Goal: Information Seeking & Learning: Learn about a topic

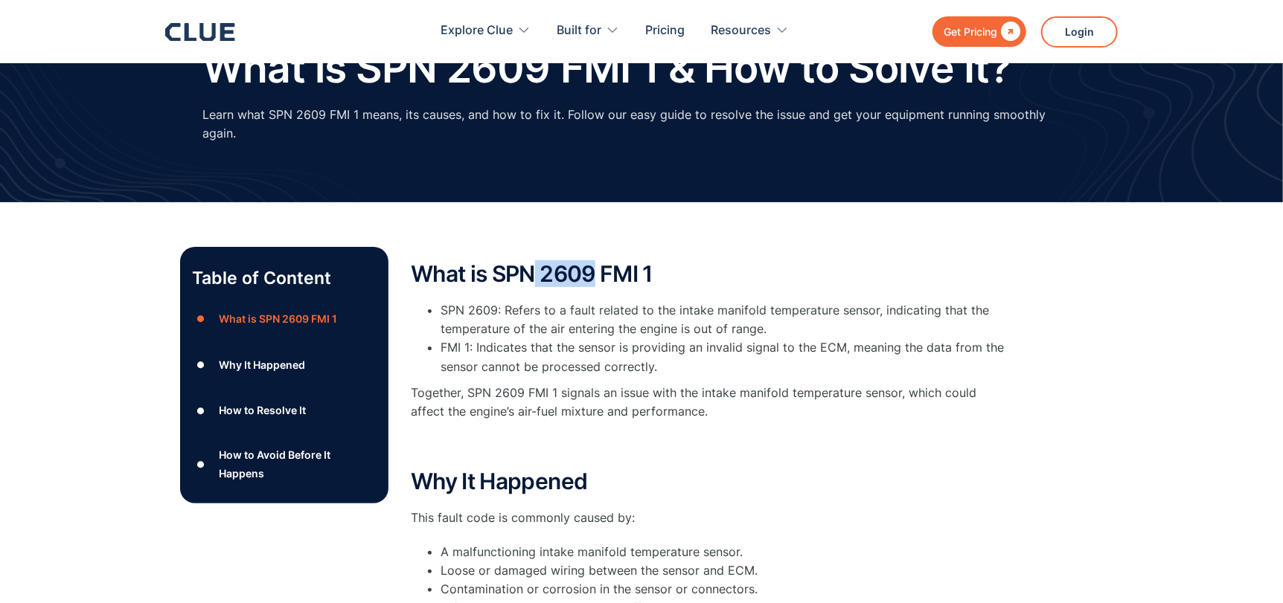
drag, startPoint x: 598, startPoint y: 254, endPoint x: 536, endPoint y: 257, distance: 61.8
click at [536, 262] on h2 "What is SPN 2609 FMI 1" at bounding box center [708, 274] width 595 height 25
copy h2 "2609"
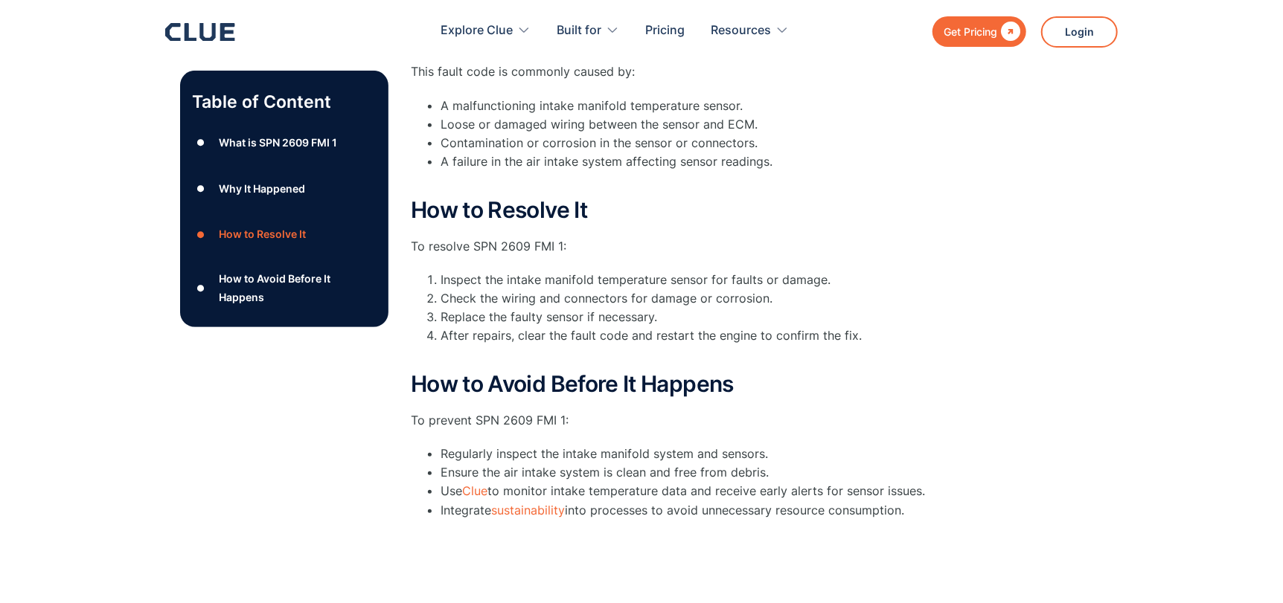
scroll to position [521, 0]
click at [493, 289] on li "Check the wiring and connectors for damage or corrosion." at bounding box center [724, 298] width 566 height 19
click at [499, 249] on div "How to Resolve It To resolve SPN 2609 FMI 1: Inspect the intake manifold temper…" at bounding box center [708, 280] width 595 height 167
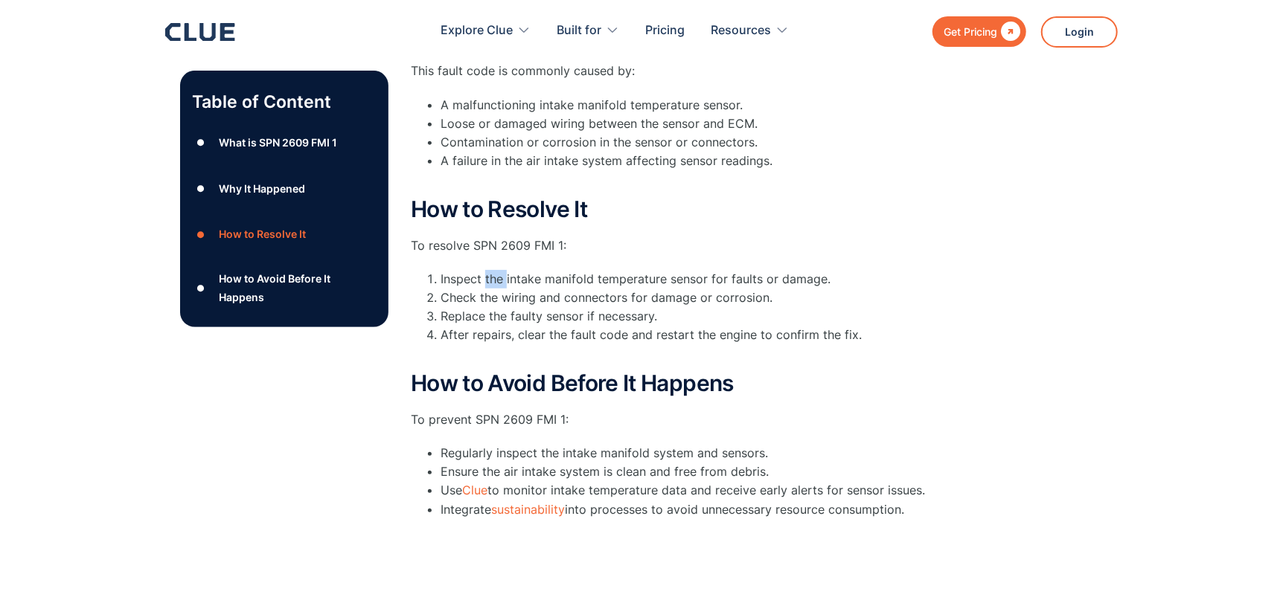
click at [563, 289] on li "Check the wiring and connectors for damage or corrosion." at bounding box center [724, 298] width 566 height 19
click at [569, 270] on li "Inspect the intake manifold temperature sensor for faults or damage." at bounding box center [724, 279] width 566 height 19
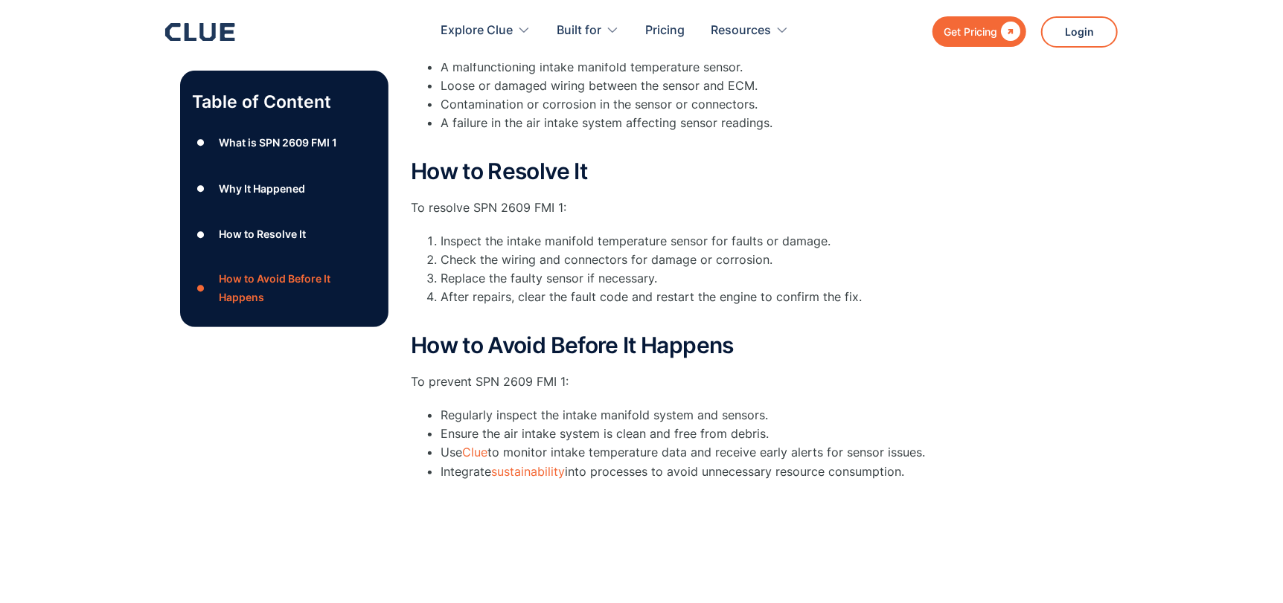
scroll to position [595, 0]
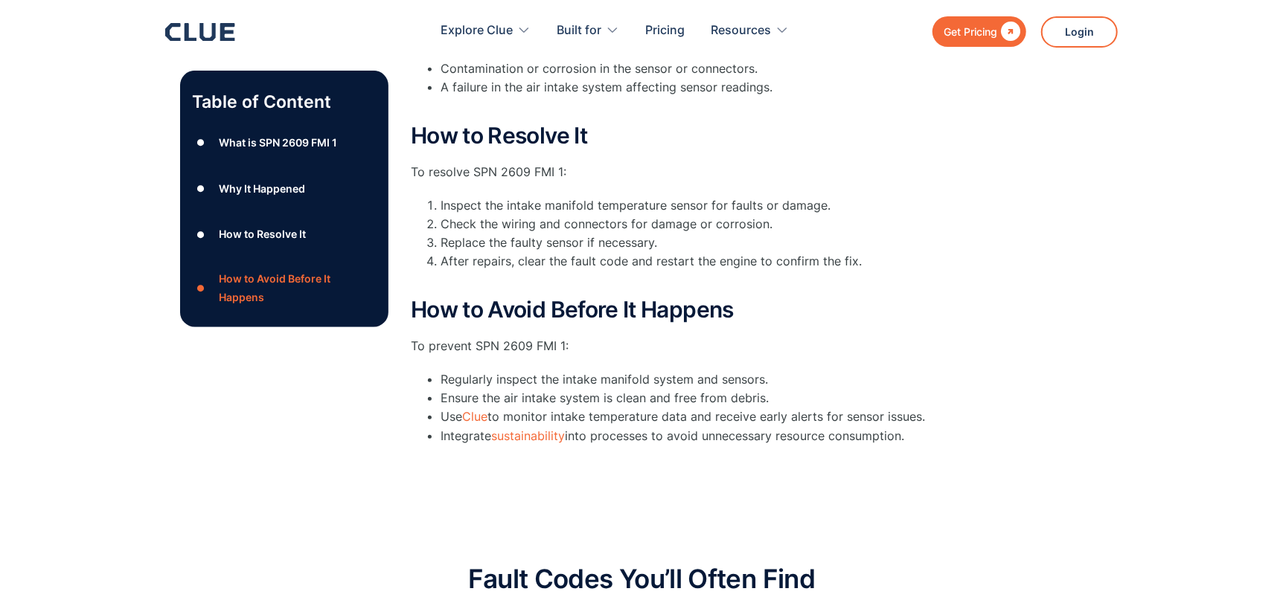
click at [635, 371] on li "Regularly inspect the intake manifold system and sensors." at bounding box center [724, 380] width 566 height 19
click at [689, 337] on p "To prevent SPN 2609 FMI 1:" at bounding box center [708, 346] width 595 height 19
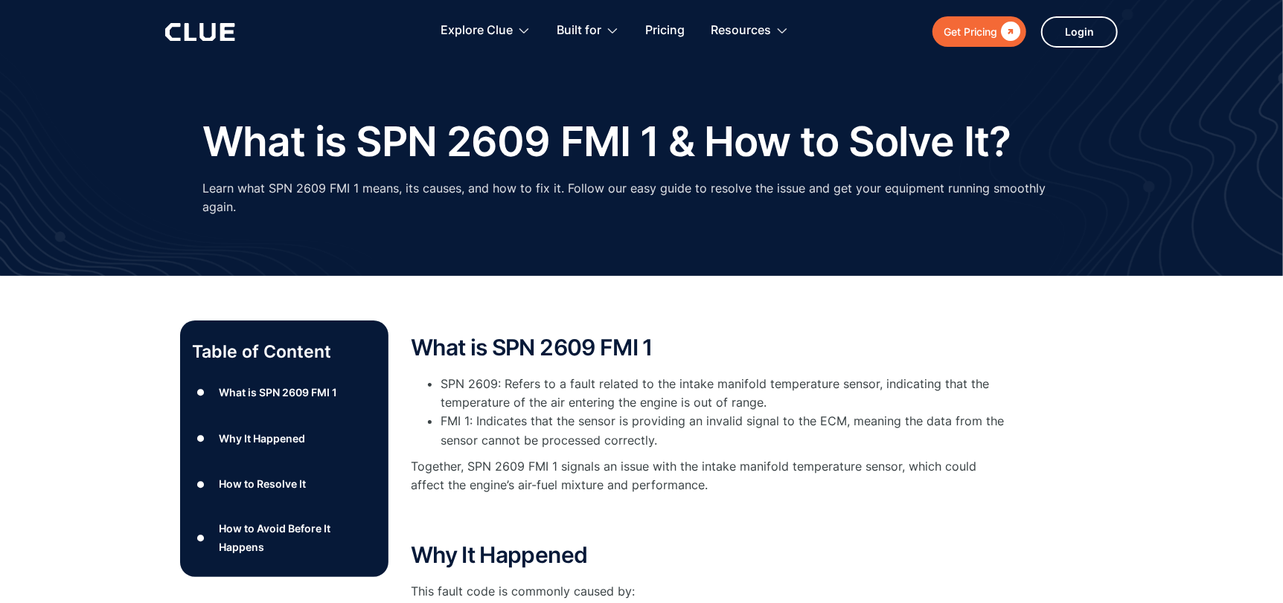
scroll to position [0, 0]
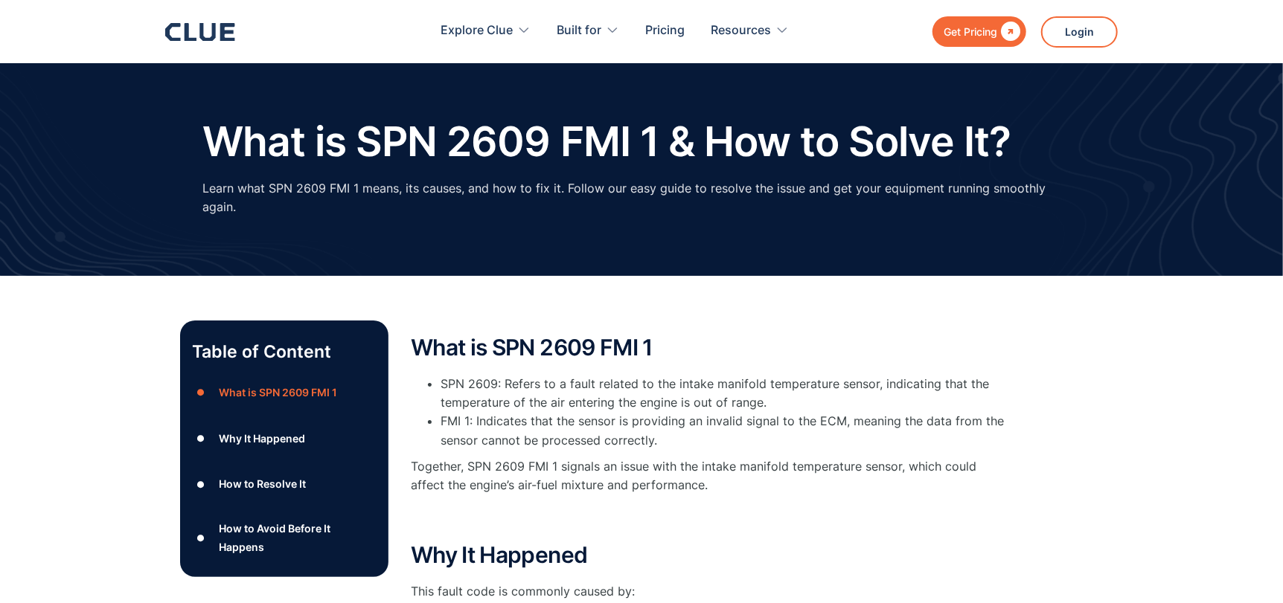
scroll to position [149, 0]
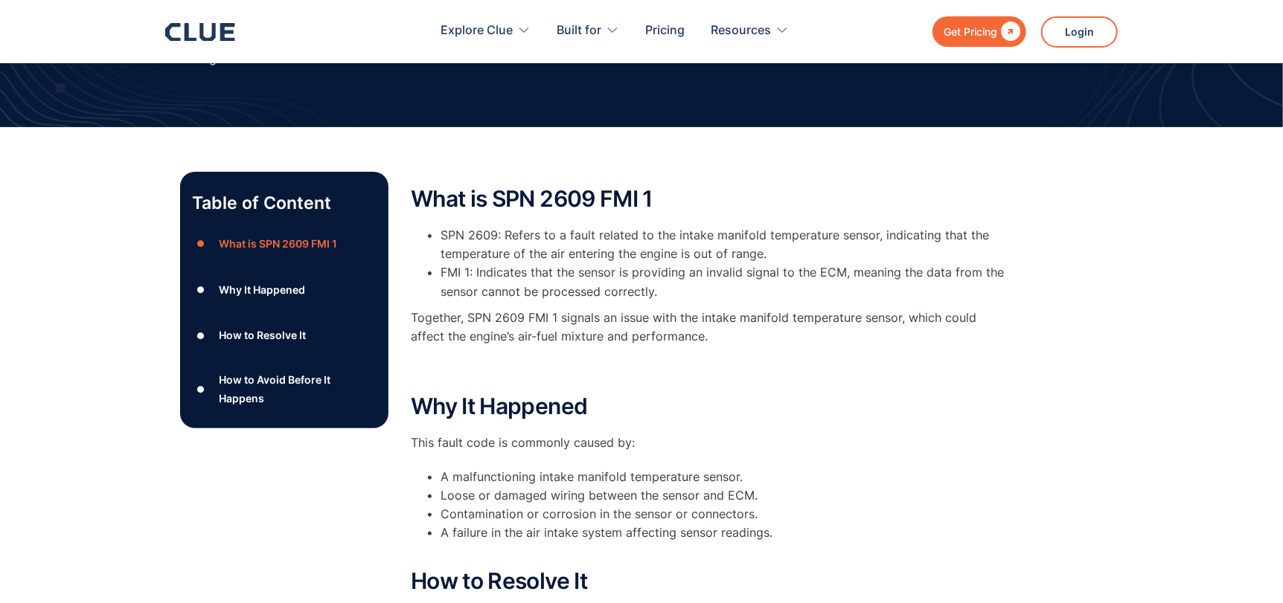
click at [278, 281] on div "Why It Happened" at bounding box center [262, 290] width 86 height 19
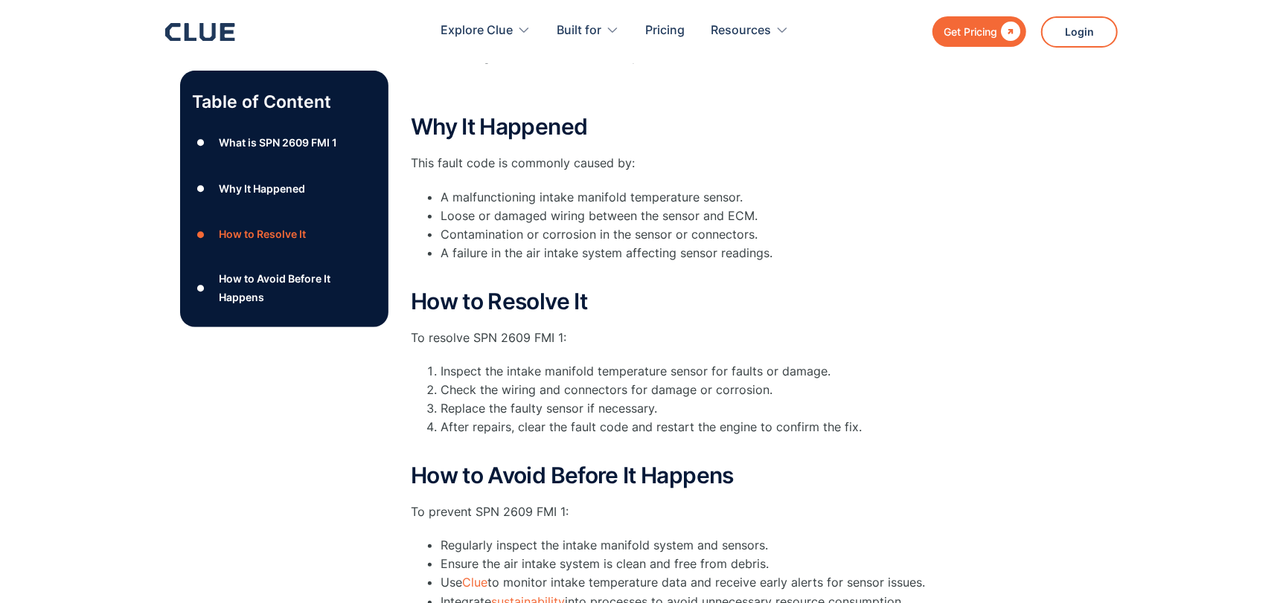
click at [267, 280] on div "How to Avoid Before It Happens" at bounding box center [298, 287] width 158 height 37
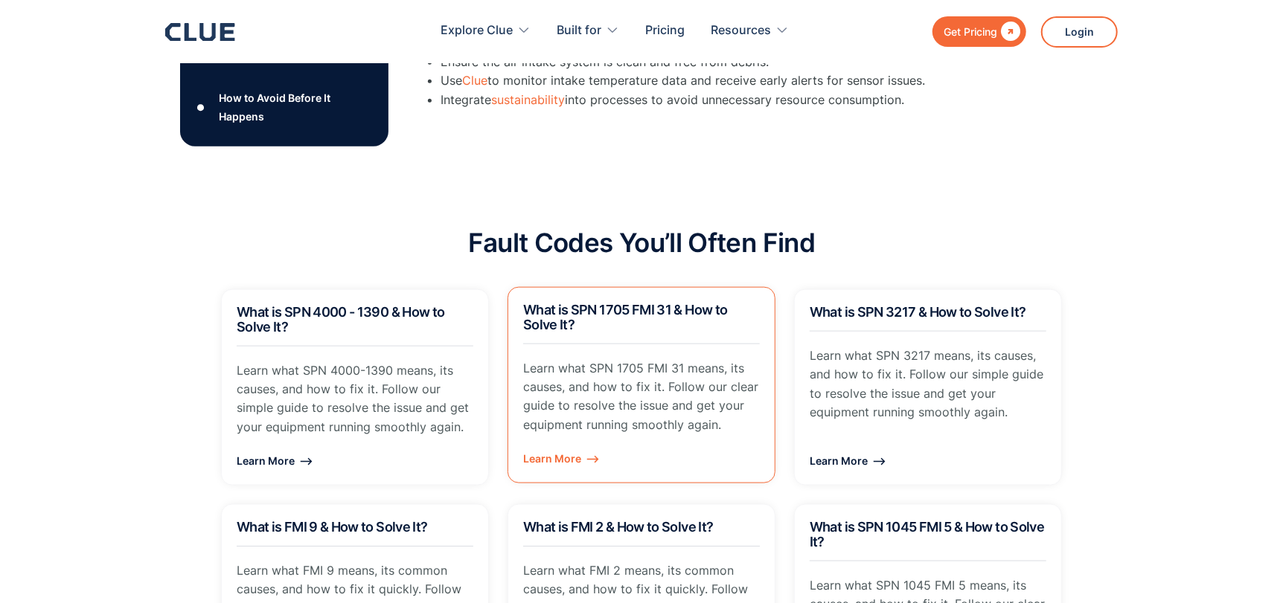
scroll to position [1074, 0]
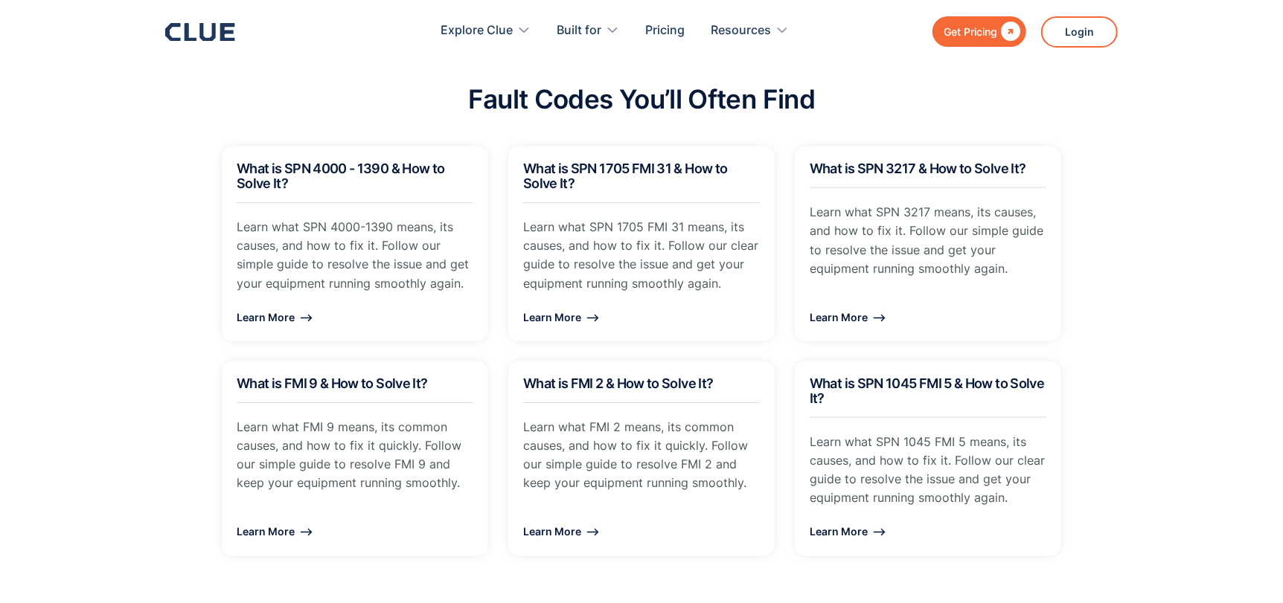
click at [978, 31] on div "Get Pricing" at bounding box center [971, 31] width 54 height 19
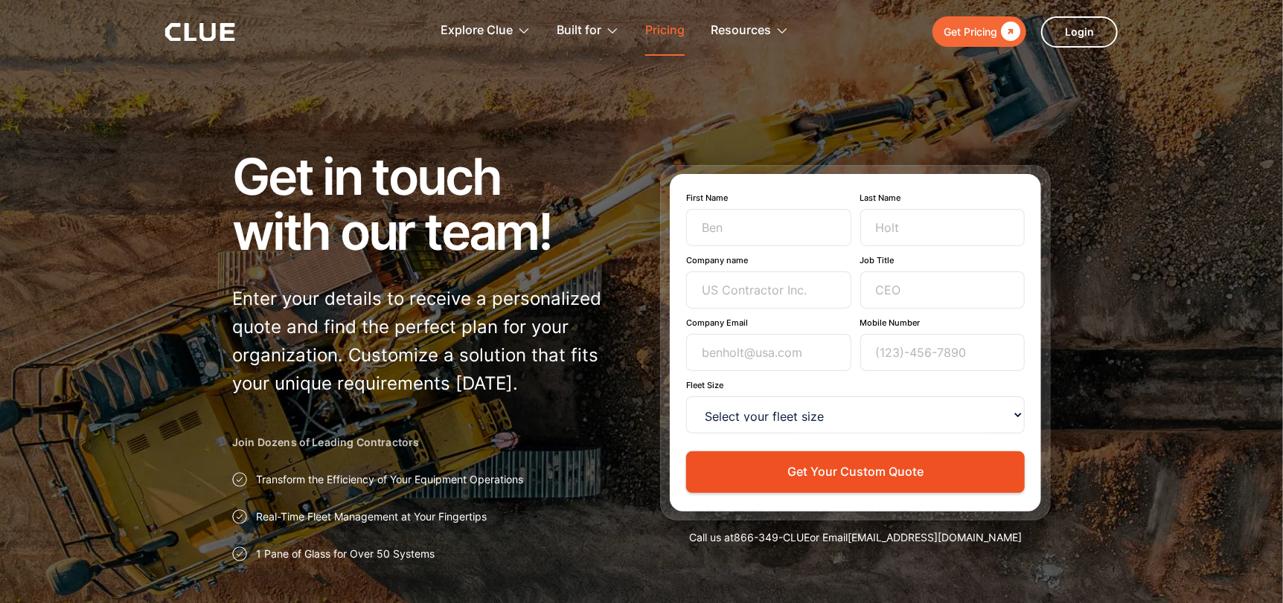
click at [677, 25] on link "Pricing" at bounding box center [664, 30] width 39 height 47
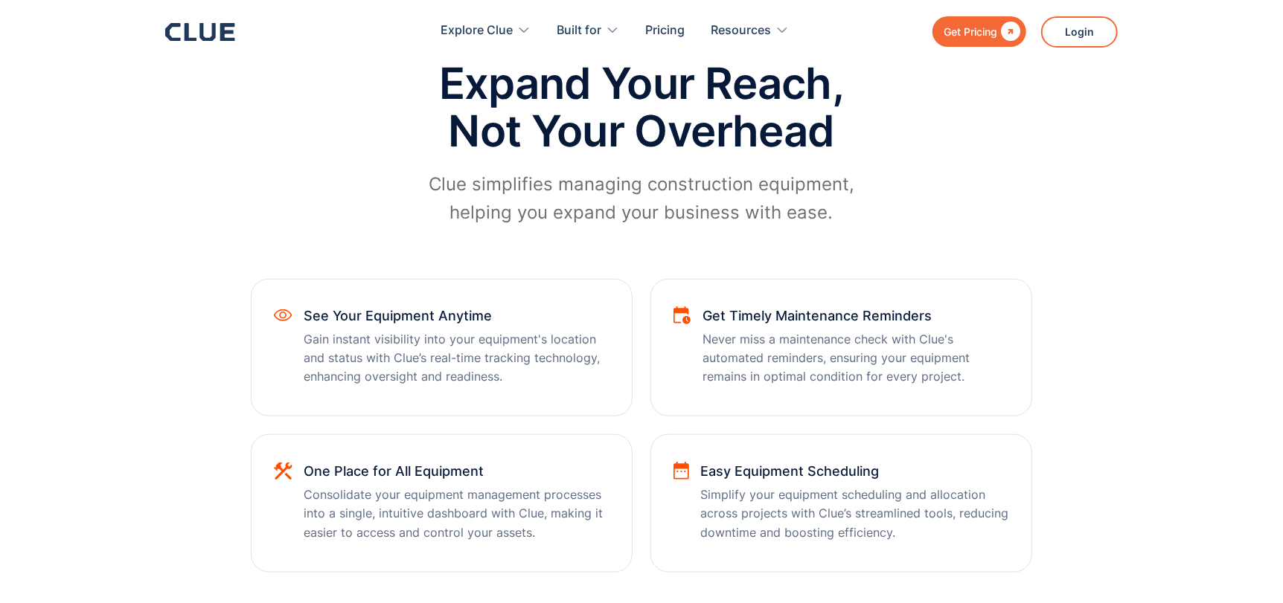
scroll to position [670, 0]
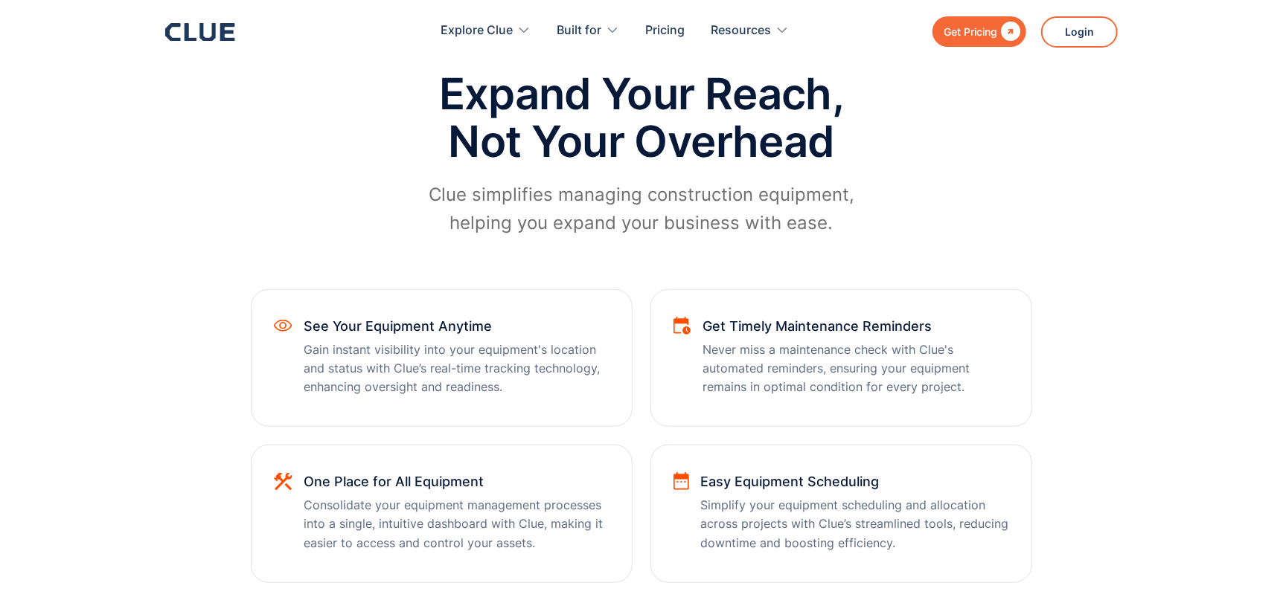
click at [166, 17] on div "Get Pricing  Explore Clue Solutions Tailored solutions for your construction e…" at bounding box center [641, 31] width 952 height 63
click at [190, 45] on div "Get Pricing  Explore Clue Solutions Tailored solutions for your construction e…" at bounding box center [641, 31] width 952 height 63
click at [191, 41] on div at bounding box center [200, 32] width 70 height 18
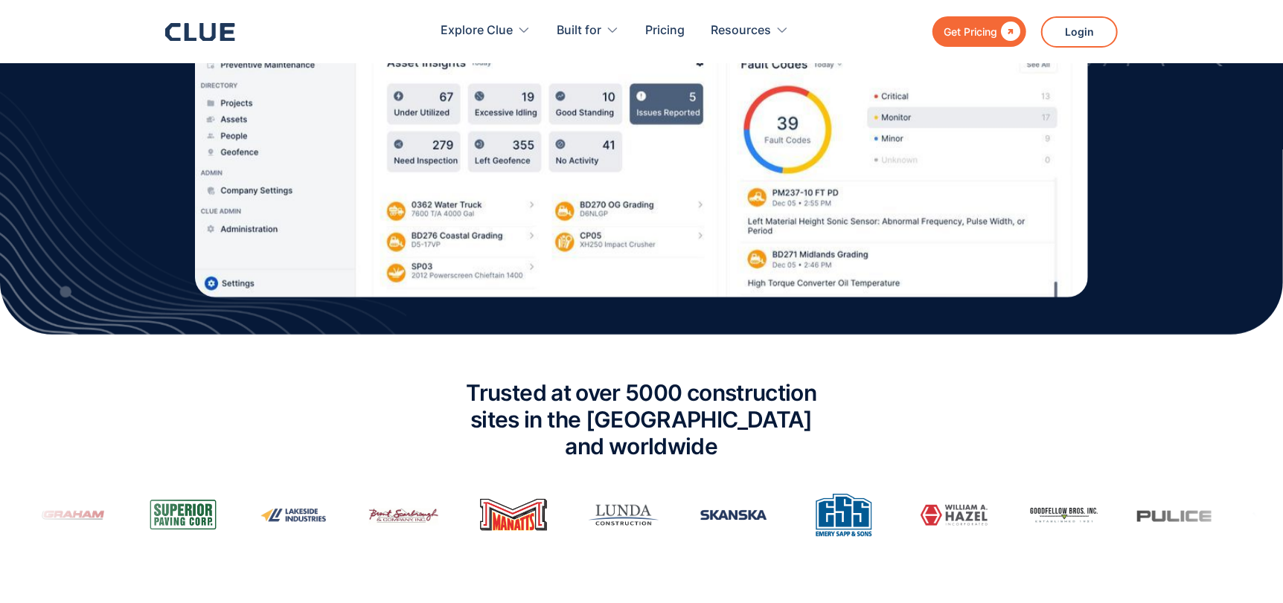
scroll to position [743, 0]
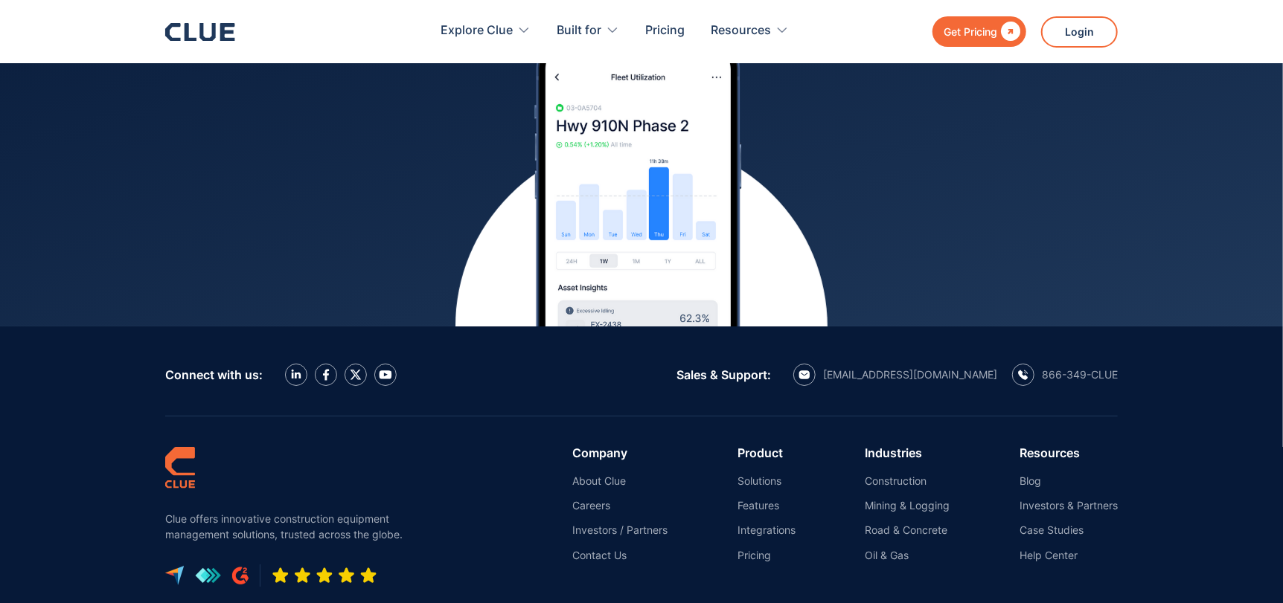
scroll to position [6809, 0]
